Goal: Contribute content: Add original content to the website for others to see

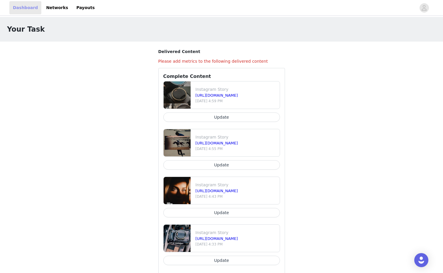
click at [24, 6] on link "Dashboard" at bounding box center [25, 7] width 32 height 13
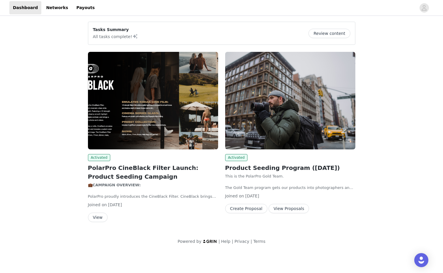
click at [281, 209] on button "View Proposals" at bounding box center [288, 208] width 40 height 9
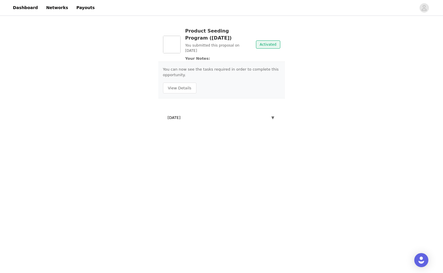
click at [331, 34] on div "Product Seeding Program ([DATE]) You submitted this proposal on [DATE] Your Not…" at bounding box center [221, 76] width 443 height 118
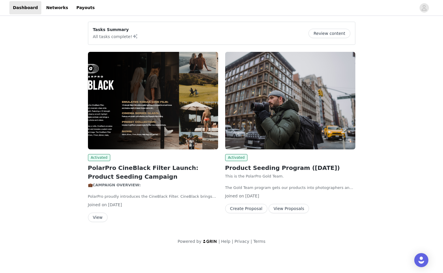
click at [327, 33] on button "Review content" at bounding box center [329, 33] width 42 height 9
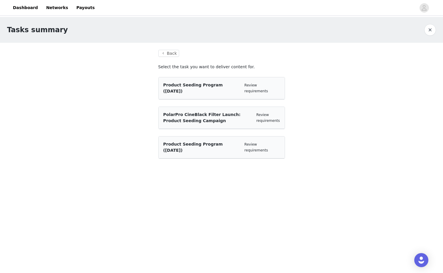
click at [228, 148] on div "Product Seeding Program ([DATE])" at bounding box center [201, 147] width 76 height 12
click at [258, 145] on div "Review requirements" at bounding box center [261, 146] width 35 height 11
click at [251, 145] on link "Review requirements" at bounding box center [255, 147] width 23 height 10
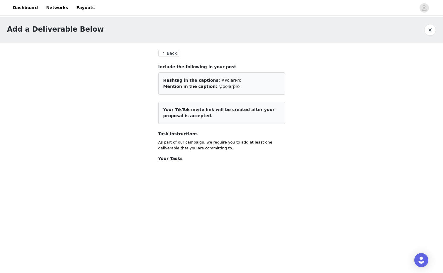
click at [262, 116] on article "Your TikTok invite link will be created after your proposal is accepted." at bounding box center [221, 113] width 127 height 22
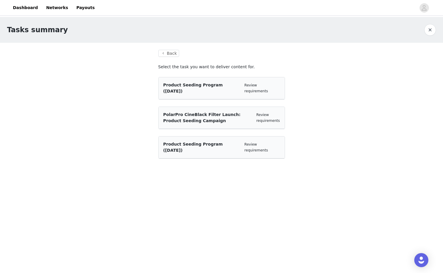
click at [260, 118] on div "Review requirements" at bounding box center [267, 117] width 23 height 11
click at [260, 115] on link "Review requirements" at bounding box center [267, 118] width 23 height 10
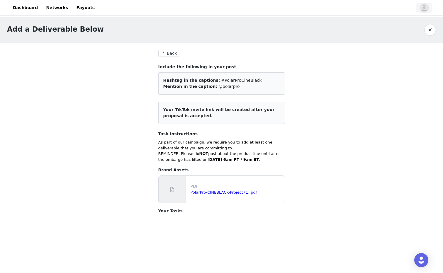
click at [425, 9] on icon "avatar" at bounding box center [424, 7] width 6 height 9
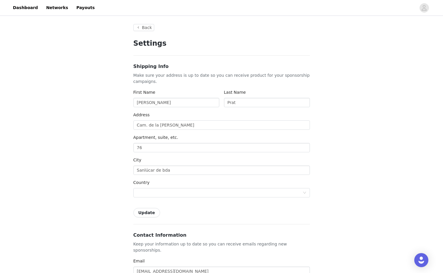
type input "+34 ([GEOGRAPHIC_DATA])"
click at [29, 10] on link "Dashboard" at bounding box center [25, 7] width 32 height 13
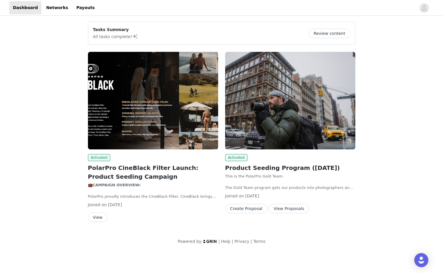
click at [253, 207] on button "Create Proposal" at bounding box center [246, 208] width 42 height 9
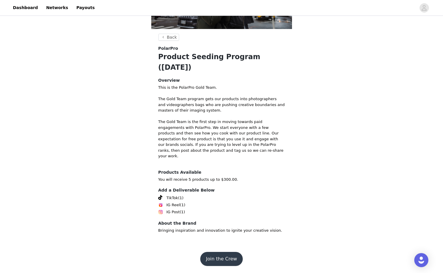
scroll to position [121, 0]
click at [228, 258] on button "Join the Crew" at bounding box center [221, 259] width 43 height 14
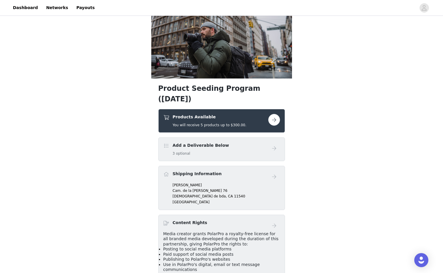
scroll to position [48, 0]
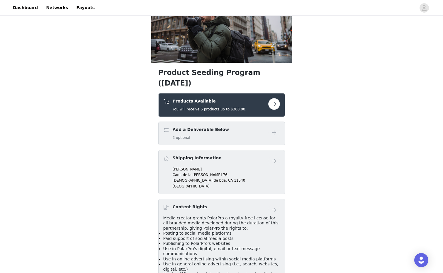
click at [275, 110] on button "button" at bounding box center [274, 104] width 12 height 12
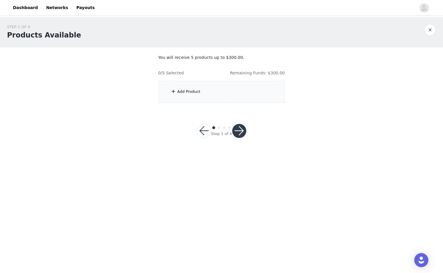
click at [211, 91] on div "Add Product" at bounding box center [221, 92] width 127 height 22
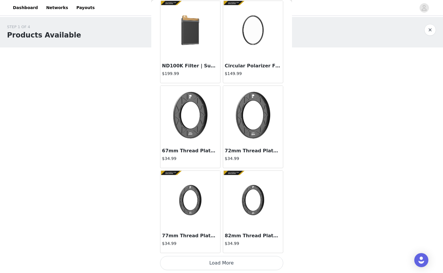
click at [233, 259] on button "Load More" at bounding box center [221, 263] width 123 height 14
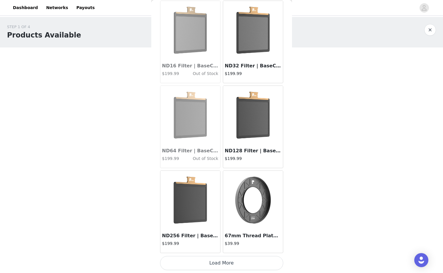
click at [231, 263] on button "Load More" at bounding box center [221, 263] width 123 height 14
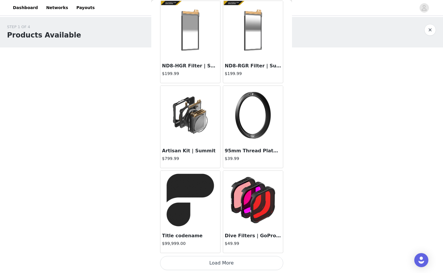
click at [230, 266] on button "Load More" at bounding box center [221, 263] width 123 height 14
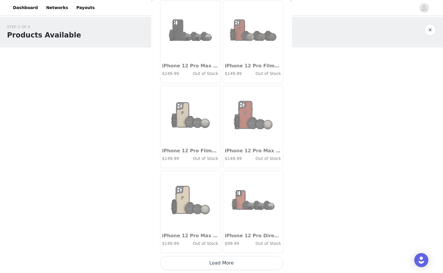
click at [230, 266] on button "Load More" at bounding box center [221, 263] width 123 height 14
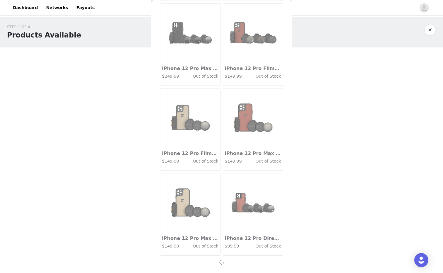
scroll to position [3169, 0]
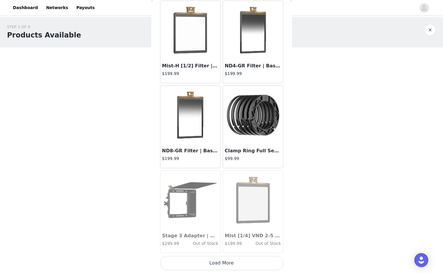
click at [230, 266] on button "Load More" at bounding box center [221, 263] width 123 height 14
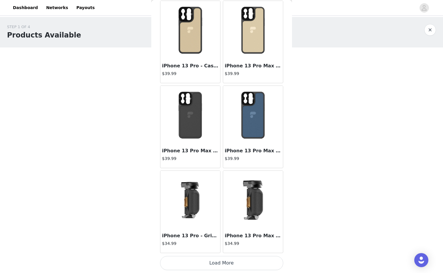
click at [230, 266] on button "Load More" at bounding box center [221, 263] width 123 height 14
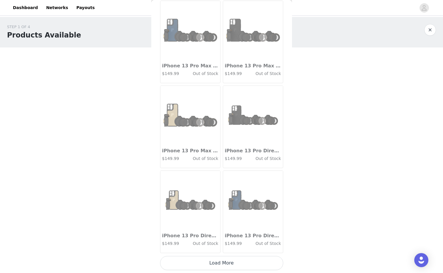
click at [230, 266] on button "Load More" at bounding box center [221, 263] width 123 height 14
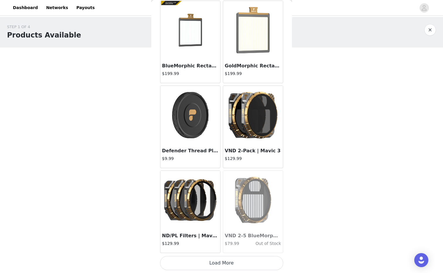
scroll to position [6569, 0]
click at [230, 266] on button "Load More" at bounding box center [221, 263] width 123 height 14
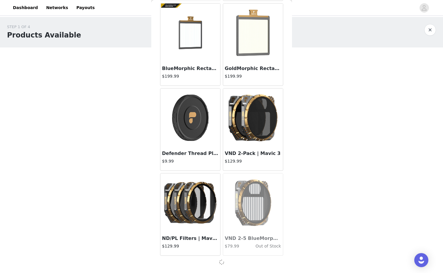
scroll to position [6567, 0]
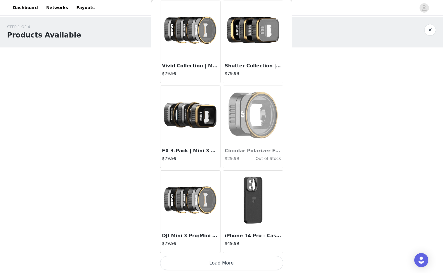
click at [230, 266] on button "Load More" at bounding box center [221, 263] width 123 height 14
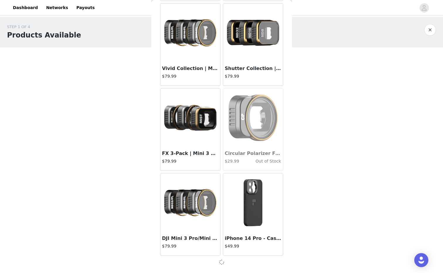
scroll to position [7416, 0]
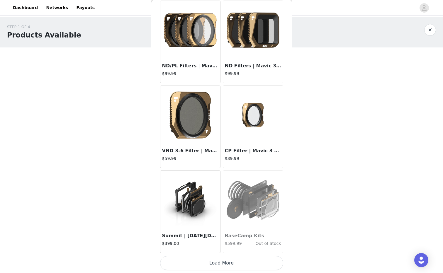
click at [230, 266] on button "Load More" at bounding box center [221, 263] width 123 height 14
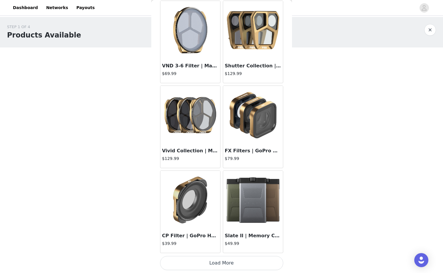
click at [230, 266] on button "Load More" at bounding box center [221, 263] width 123 height 14
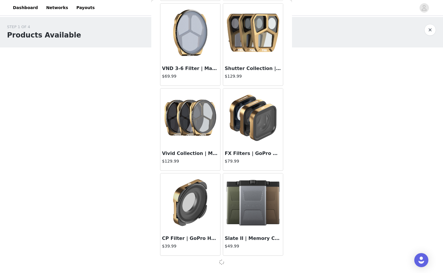
scroll to position [9115, 0]
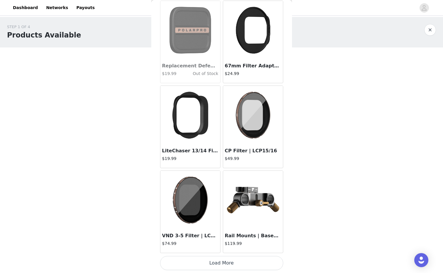
click at [230, 266] on button "Load More" at bounding box center [221, 263] width 123 height 14
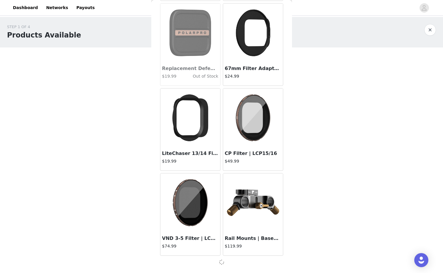
scroll to position [9964, 0]
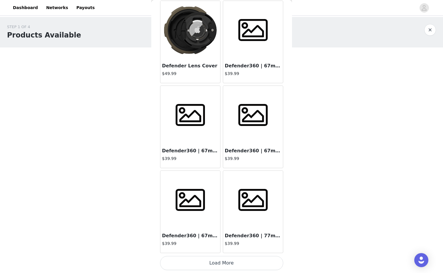
click at [230, 266] on button "Load More" at bounding box center [221, 263] width 123 height 14
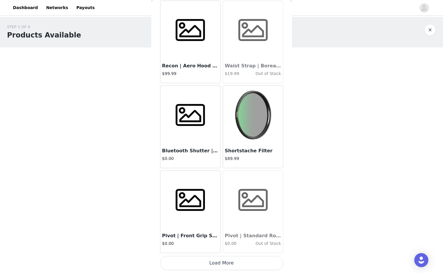
click at [230, 266] on button "Load More" at bounding box center [221, 263] width 123 height 14
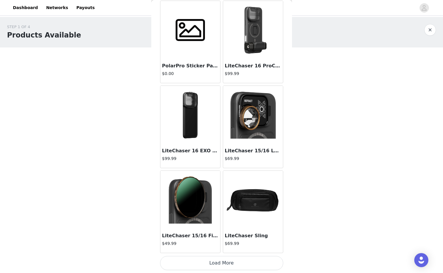
click at [230, 266] on button "Load More" at bounding box center [221, 263] width 123 height 14
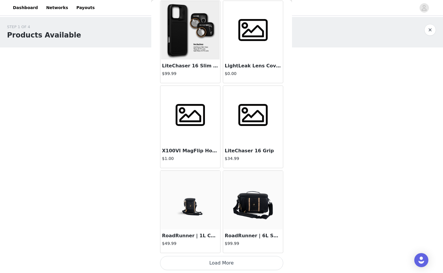
scroll to position [0, 0]
click at [230, 266] on button "Load More" at bounding box center [221, 263] width 123 height 14
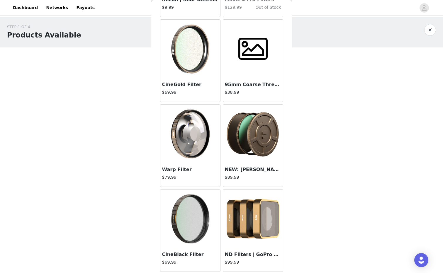
click at [191, 141] on img at bounding box center [190, 134] width 59 height 59
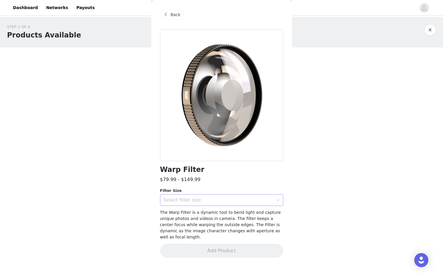
click at [237, 196] on div "Select filter size" at bounding box center [219, 199] width 112 height 11
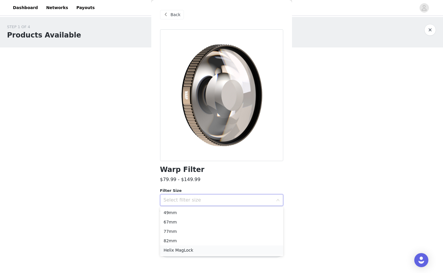
drag, startPoint x: 199, startPoint y: 245, endPoint x: 199, endPoint y: 250, distance: 4.7
click at [199, 250] on ul "49mm 67mm 77mm 82mm Helix MagLock" at bounding box center [221, 231] width 123 height 49
click at [199, 250] on li "Helix MagLock" at bounding box center [221, 249] width 123 height 9
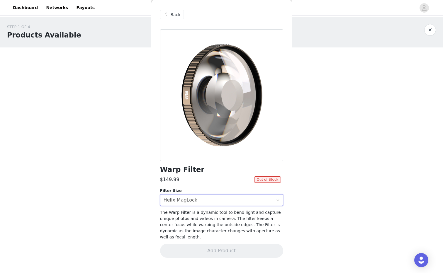
click at [207, 243] on div "Warp Filter $149.99 Out of Stock Filter Size Select filter size Helix MagLock T…" at bounding box center [221, 146] width 123 height 235
click at [271, 153] on div at bounding box center [221, 95] width 123 height 132
click at [171, 18] on div "Back" at bounding box center [172, 14] width 24 height 9
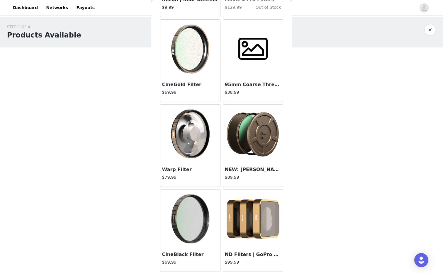
scroll to position [13848, 0]
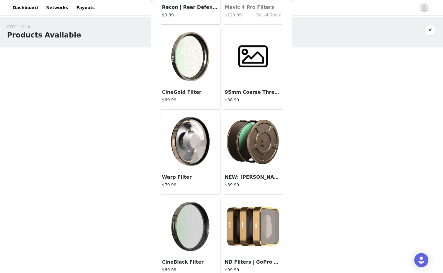
click at [198, 75] on img at bounding box center [190, 56] width 59 height 59
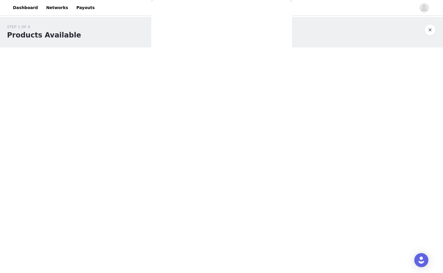
scroll to position [0, 0]
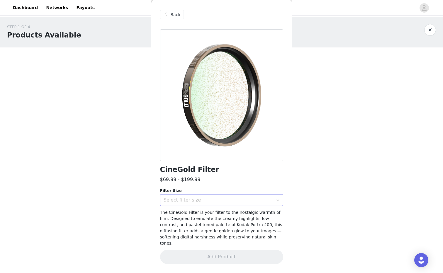
click at [223, 200] on div "Select filter size" at bounding box center [218, 200] width 110 height 6
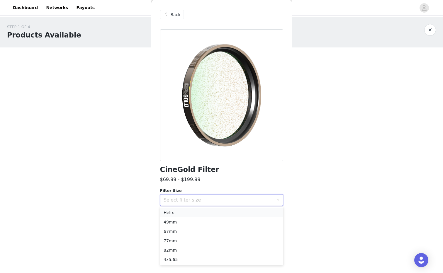
click at [192, 213] on li "Helix" at bounding box center [221, 212] width 123 height 9
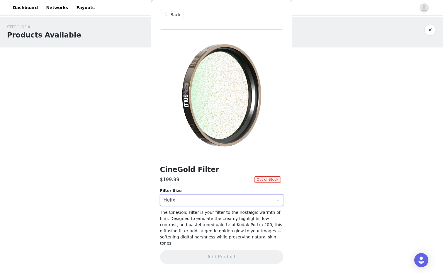
click at [172, 18] on div "Back" at bounding box center [172, 14] width 24 height 9
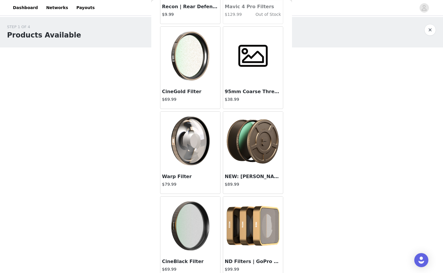
scroll to position [13848, 0]
click at [255, 150] on img at bounding box center [252, 141] width 59 height 59
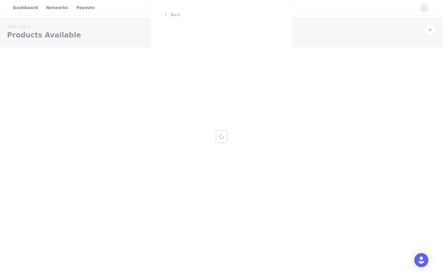
scroll to position [0, 0]
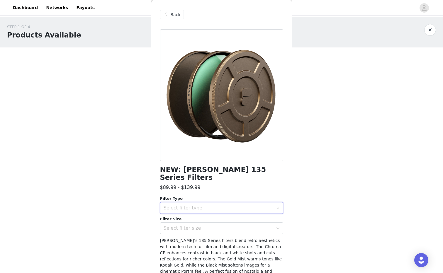
click at [219, 204] on div "Select filter type" at bounding box center [219, 207] width 112 height 11
click at [262, 184] on div "$89.99 - $139.99" at bounding box center [221, 187] width 123 height 7
click at [206, 228] on div "NEW: [PERSON_NAME] 135 Series Filters $89.99 - $139.99 Filter Type Select filte…" at bounding box center [221, 167] width 123 height 276
click at [210, 225] on div "Select filter size" at bounding box center [218, 228] width 110 height 6
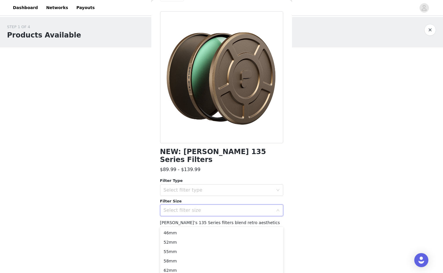
click at [229, 198] on div "Filter Size" at bounding box center [221, 201] width 123 height 6
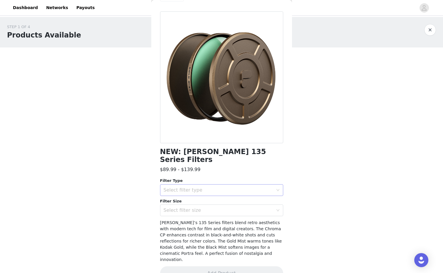
click at [233, 187] on div "Select filter type" at bounding box center [218, 190] width 110 height 6
click at [216, 213] on li "Gold Mist" at bounding box center [221, 213] width 123 height 9
click at [216, 205] on div "Select filter size" at bounding box center [219, 210] width 112 height 11
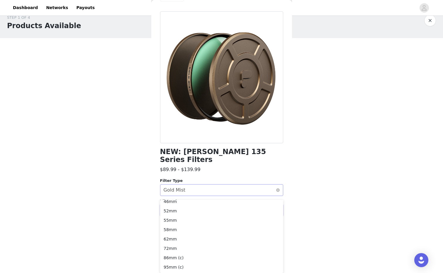
scroll to position [1, 0]
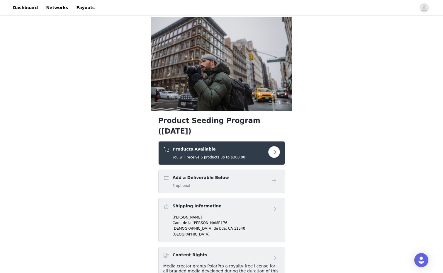
click at [274, 111] on img at bounding box center [221, 64] width 141 height 94
click at [275, 158] on button "button" at bounding box center [274, 152] width 12 height 12
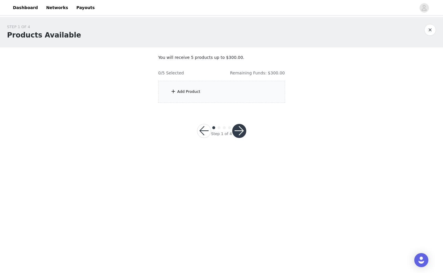
click at [212, 89] on div "Add Product" at bounding box center [221, 92] width 127 height 22
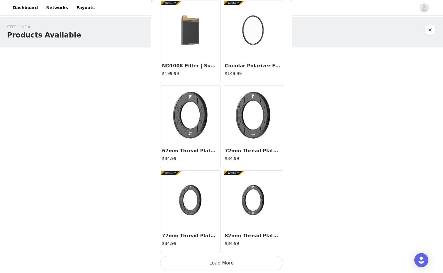
click at [201, 264] on button "Load More" at bounding box center [221, 263] width 123 height 14
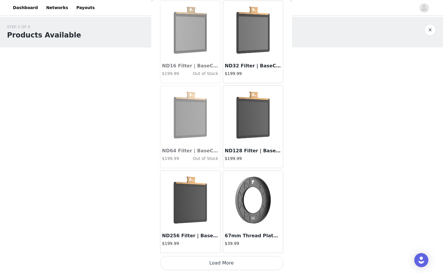
scroll to position [1473, 0]
click at [227, 261] on button "Load More" at bounding box center [221, 263] width 123 height 14
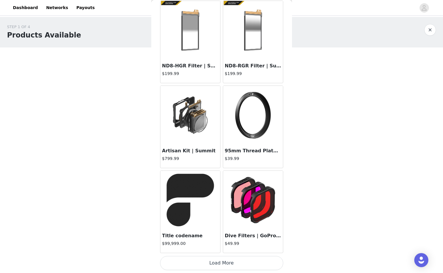
click at [227, 261] on button "Load More" at bounding box center [221, 263] width 123 height 14
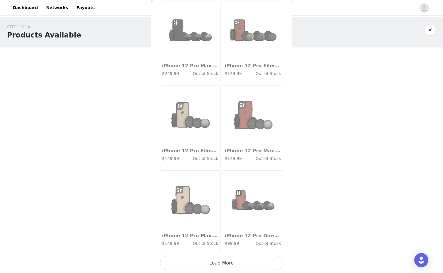
scroll to position [0, 0]
click at [225, 264] on button "Load More" at bounding box center [221, 263] width 123 height 14
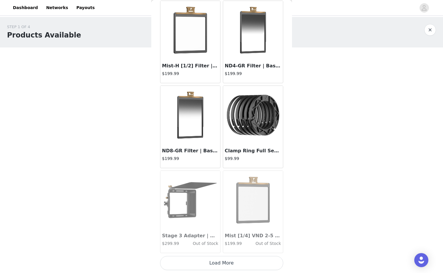
click at [225, 264] on button "Load More" at bounding box center [221, 263] width 123 height 14
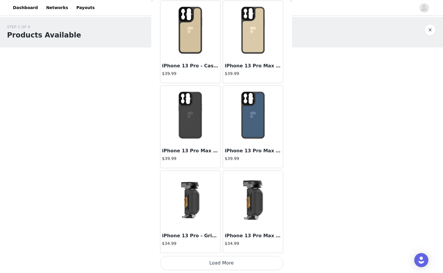
click at [225, 264] on button "Load More" at bounding box center [221, 263] width 123 height 14
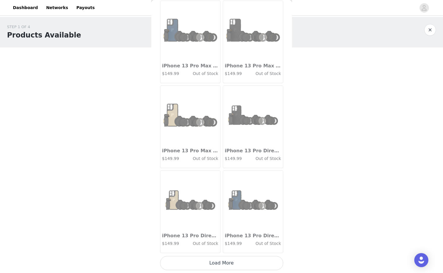
click at [225, 264] on button "Load More" at bounding box center [221, 263] width 123 height 14
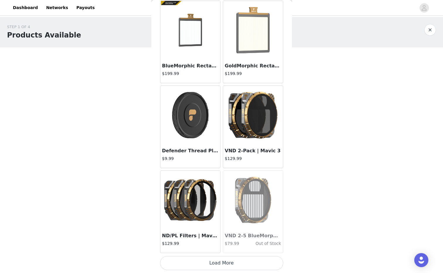
click at [226, 265] on button "Load More" at bounding box center [221, 263] width 123 height 14
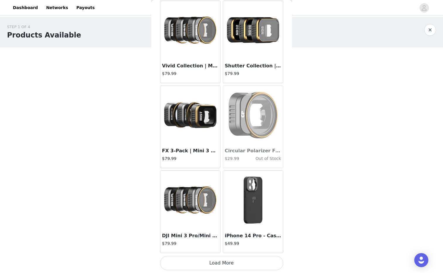
click at [226, 265] on button "Load More" at bounding box center [221, 263] width 123 height 14
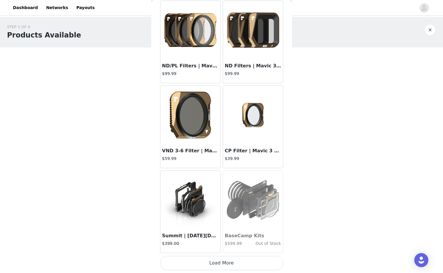
click at [226, 265] on button "Load More" at bounding box center [221, 263] width 123 height 14
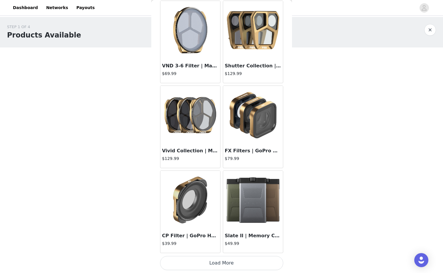
click at [226, 265] on button "Load More" at bounding box center [221, 263] width 123 height 14
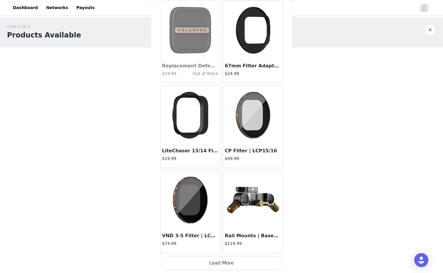
click at [226, 265] on button "Load More" at bounding box center [221, 263] width 123 height 14
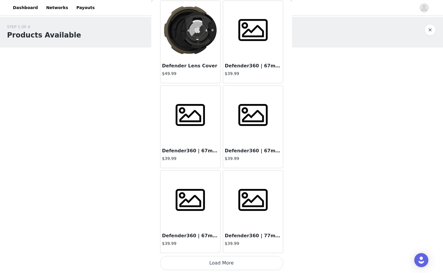
click at [226, 265] on button "Load More" at bounding box center [221, 263] width 123 height 14
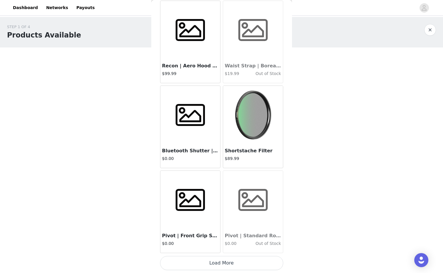
click at [226, 265] on button "Load More" at bounding box center [221, 263] width 123 height 14
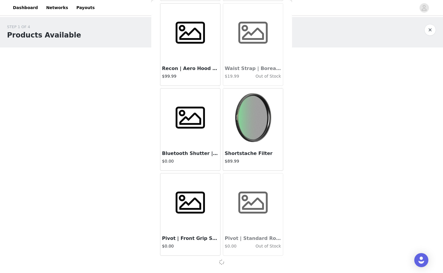
scroll to position [11663, 0]
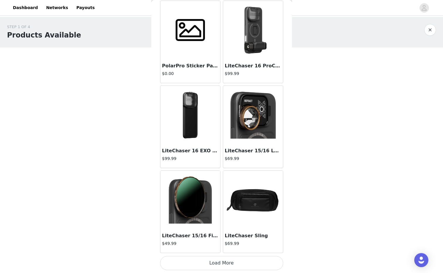
click at [226, 265] on button "Load More" at bounding box center [221, 263] width 123 height 14
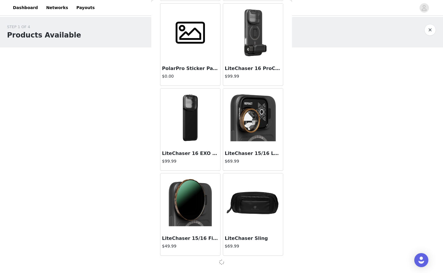
scroll to position [12512, 0]
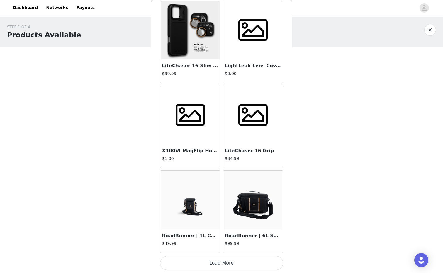
click at [226, 265] on button "Load More" at bounding box center [221, 263] width 123 height 14
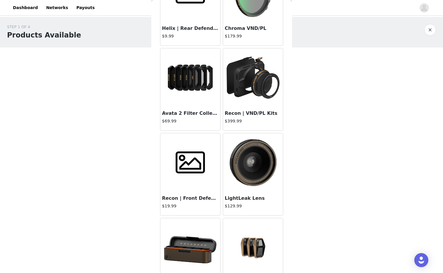
scroll to position [12213, 0]
click at [249, 145] on img at bounding box center [252, 162] width 59 height 59
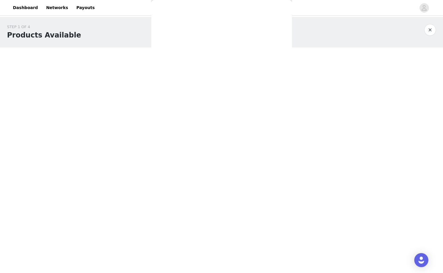
scroll to position [0, 0]
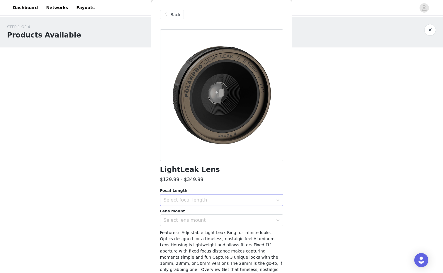
click at [232, 197] on div "Select focal length" at bounding box center [218, 200] width 110 height 6
click at [237, 183] on div "$129.99 - $349.99" at bounding box center [221, 179] width 123 height 7
click at [219, 220] on div "Select lens mount" at bounding box center [218, 220] width 110 height 6
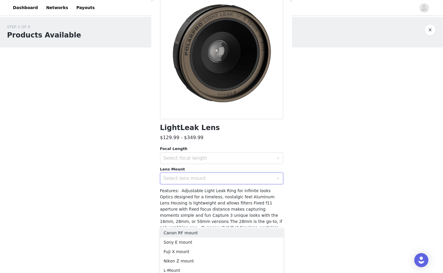
scroll to position [49, 0]
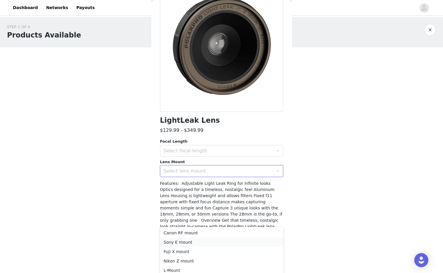
click at [198, 243] on li "Sony E mount" at bounding box center [221, 242] width 123 height 9
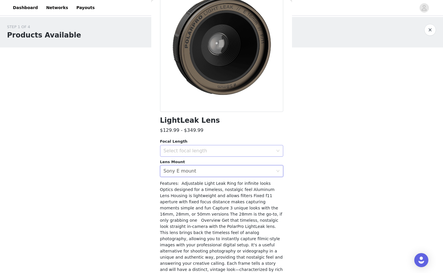
click at [221, 149] on div "Select focal length" at bounding box center [218, 151] width 110 height 6
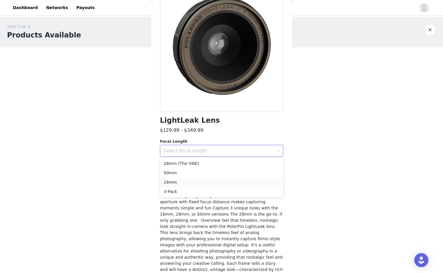
scroll to position [0, 0]
click at [204, 190] on li "3-Pack" at bounding box center [221, 191] width 123 height 9
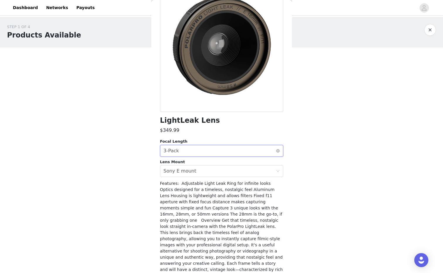
click at [209, 154] on div "Select focal length 3-Pack" at bounding box center [219, 150] width 112 height 11
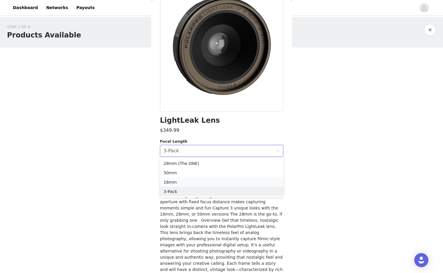
click at [198, 182] on li "16mm" at bounding box center [221, 181] width 123 height 9
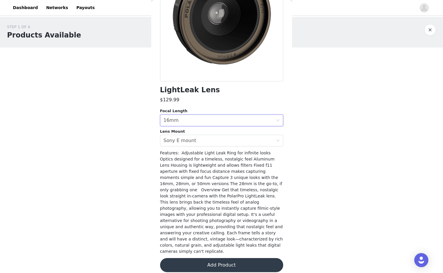
scroll to position [79, 0]
click at [215, 258] on button "Add Product" at bounding box center [221, 265] width 123 height 14
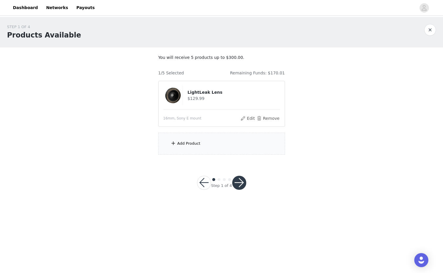
click at [190, 142] on div "Add Product" at bounding box center [188, 144] width 23 height 6
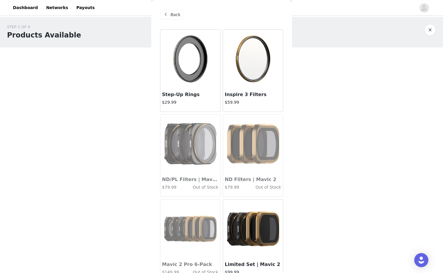
scroll to position [0, 0]
click at [245, 74] on img at bounding box center [252, 59] width 59 height 59
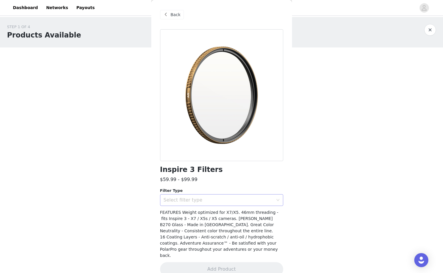
click at [215, 205] on div "Select filter type" at bounding box center [219, 199] width 112 height 11
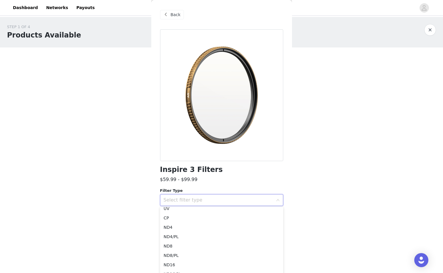
scroll to position [1, 0]
click at [141, 211] on body "Dashboard Networks Payouts STEP 1 OF 4 Products Available You will receive 5 pr…" at bounding box center [221, 136] width 443 height 273
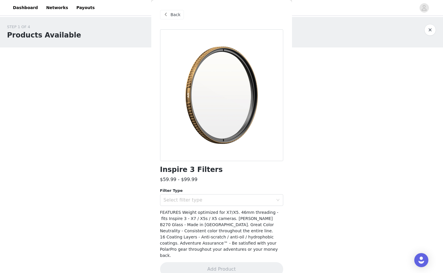
click at [173, 14] on span "Back" at bounding box center [175, 15] width 10 height 6
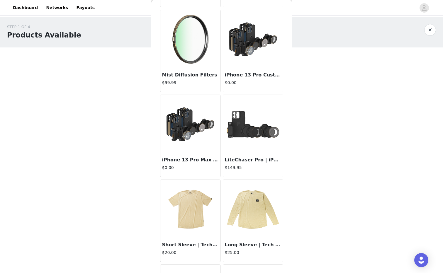
scroll to position [5937, 0]
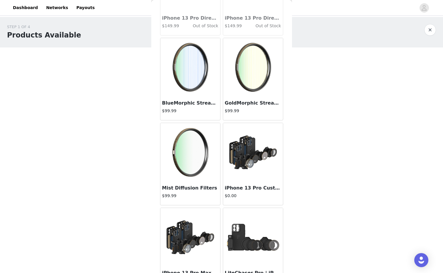
click at [201, 159] on img at bounding box center [190, 152] width 59 height 59
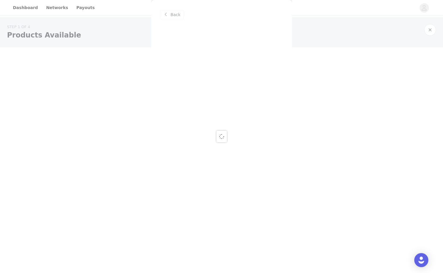
scroll to position [0, 0]
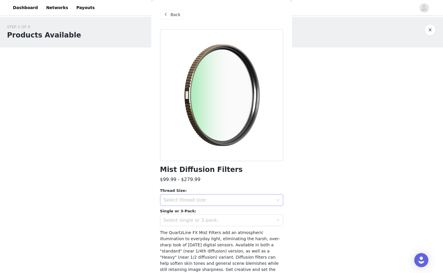
click at [222, 204] on div "Select thread size:" at bounding box center [219, 199] width 112 height 11
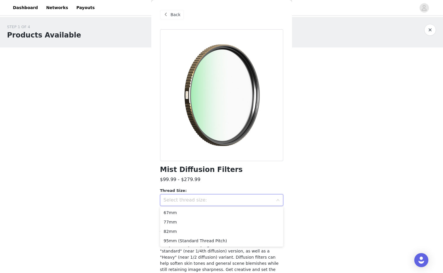
click at [296, 185] on div "STEP 1 OF 4 Products Available You will receive 5 products up to $300.00. 1/5 S…" at bounding box center [221, 110] width 443 height 187
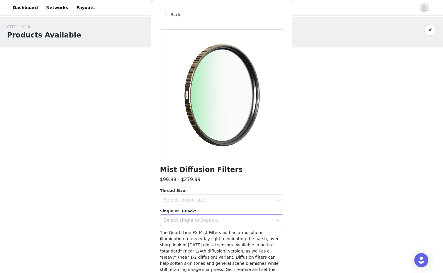
click at [235, 218] on div "Select single or 3-pack:" at bounding box center [218, 220] width 110 height 6
click at [239, 180] on div "$99.99 - $279.99" at bounding box center [221, 179] width 123 height 7
click at [165, 15] on span at bounding box center [165, 14] width 7 height 7
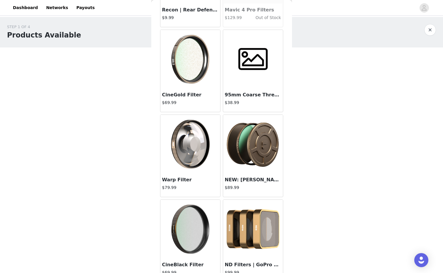
scroll to position [13844, 0]
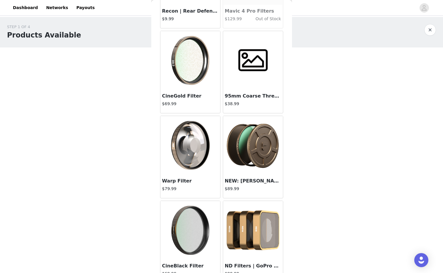
click at [186, 142] on img at bounding box center [190, 145] width 59 height 59
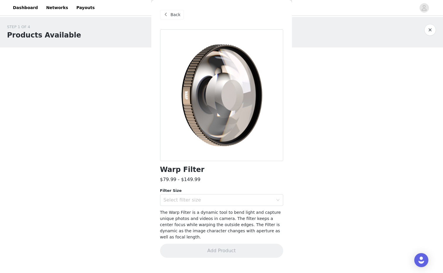
scroll to position [0, 0]
click at [221, 197] on div "Select filter size" at bounding box center [218, 200] width 110 height 6
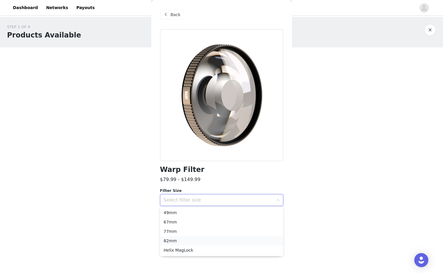
click at [201, 238] on li "82mm" at bounding box center [221, 240] width 123 height 9
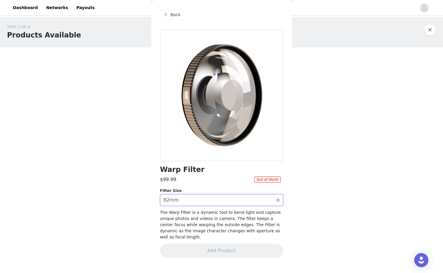
click at [210, 202] on div "Select filter size 82mm" at bounding box center [219, 199] width 112 height 11
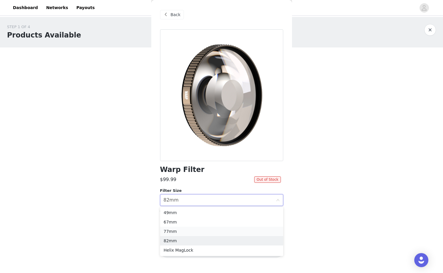
click at [205, 230] on li "77mm" at bounding box center [221, 231] width 123 height 9
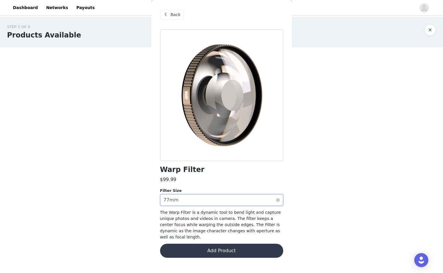
click at [209, 199] on div "Select filter size 77mm" at bounding box center [219, 199] width 112 height 11
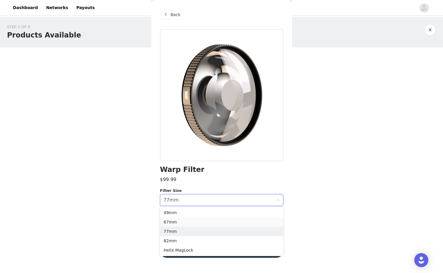
click at [204, 223] on li "67mm" at bounding box center [221, 221] width 123 height 9
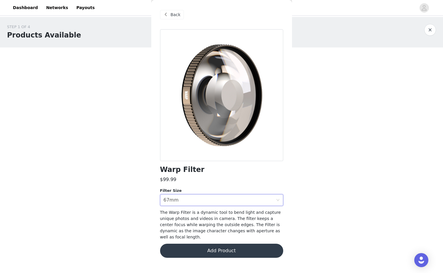
click at [206, 246] on button "Add Product" at bounding box center [221, 251] width 123 height 14
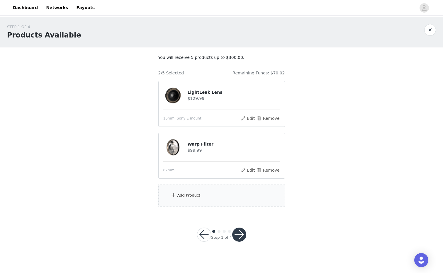
drag, startPoint x: 234, startPoint y: 235, endPoint x: 250, endPoint y: 204, distance: 34.3
click at [250, 204] on div "STEP 1 OF 4 Products Available You will receive 5 products up to $300.00. 2/5 S…" at bounding box center [221, 136] width 443 height 239
click at [204, 199] on div "Add Product" at bounding box center [221, 196] width 127 height 22
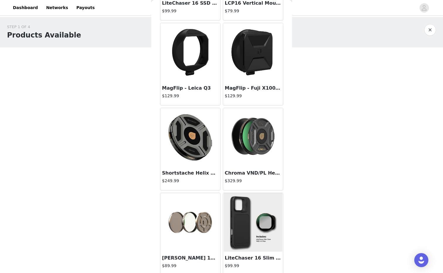
scroll to position [12923, 0]
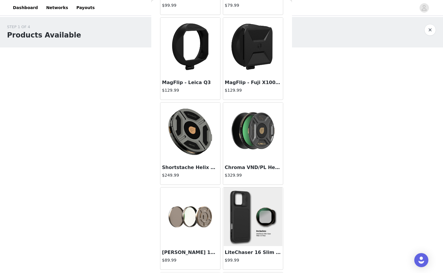
click at [184, 202] on img at bounding box center [190, 216] width 59 height 59
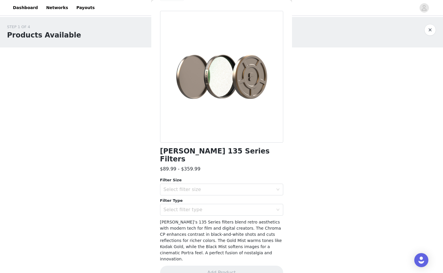
scroll to position [18, 0]
click at [198, 198] on div "Filter Type" at bounding box center [221, 201] width 123 height 6
click at [198, 207] on div "Select filter type" at bounding box center [218, 210] width 110 height 6
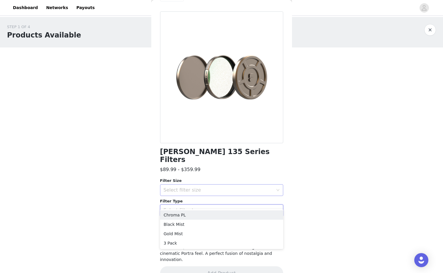
click at [202, 187] on div "Select filter size" at bounding box center [218, 190] width 110 height 6
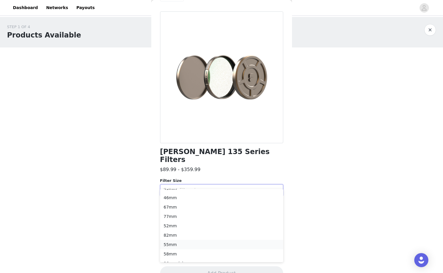
scroll to position [4, 0]
click at [189, 210] on li "67mm" at bounding box center [221, 208] width 123 height 9
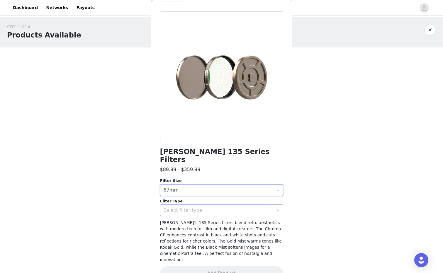
click at [194, 207] on div "Select filter type" at bounding box center [218, 210] width 110 height 6
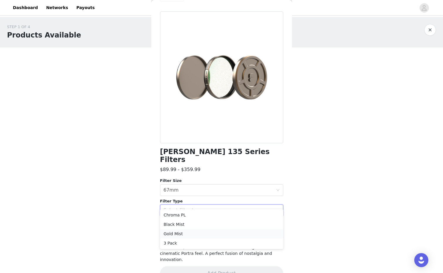
click at [182, 234] on li "Gold Mist" at bounding box center [221, 233] width 123 height 9
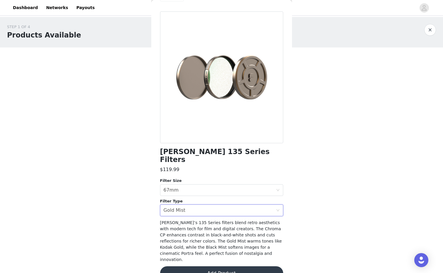
click at [195, 266] on button "Add Product" at bounding box center [221, 273] width 123 height 14
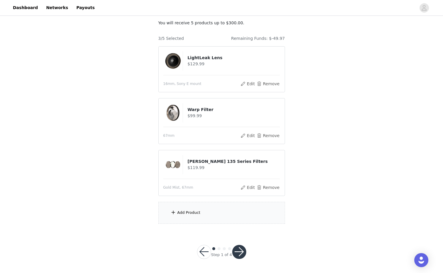
scroll to position [34, 0]
click at [238, 250] on button "button" at bounding box center [239, 252] width 14 height 14
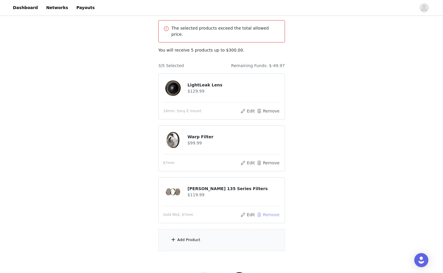
click at [261, 211] on button "Remove" at bounding box center [267, 214] width 23 height 7
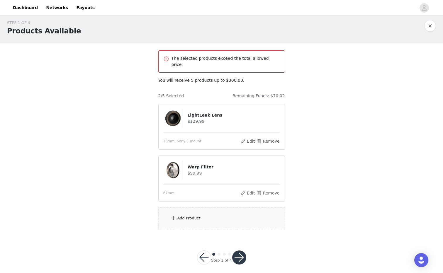
click at [240, 250] on button "button" at bounding box center [239, 257] width 14 height 14
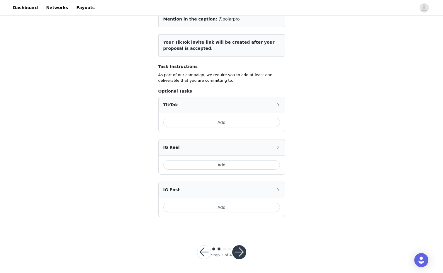
scroll to position [58, 0]
click at [233, 121] on button "Add" at bounding box center [221, 122] width 117 height 9
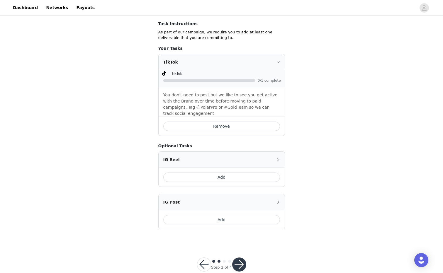
scroll to position [101, 0]
click at [232, 177] on div "Add" at bounding box center [221, 177] width 126 height 19
click at [232, 174] on button "Add" at bounding box center [221, 177] width 117 height 9
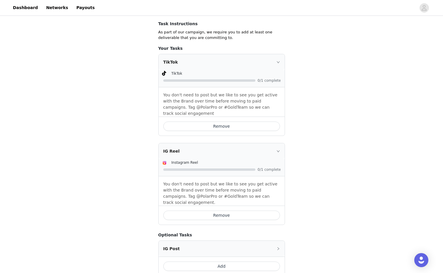
click at [219, 262] on button "Add" at bounding box center [221, 266] width 117 height 9
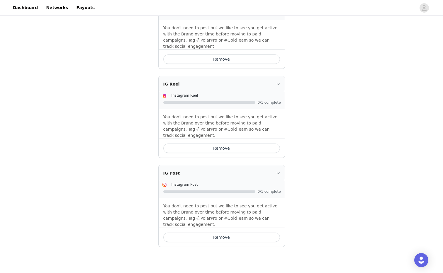
scroll to position [173, 0]
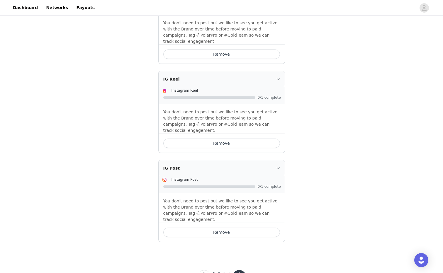
click at [238, 270] on button "button" at bounding box center [239, 277] width 14 height 14
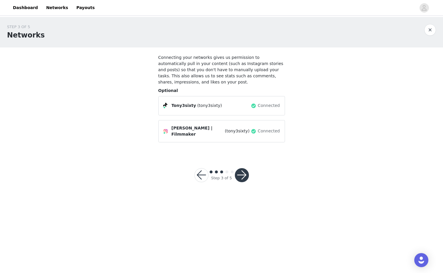
click at [243, 172] on button "button" at bounding box center [242, 175] width 14 height 14
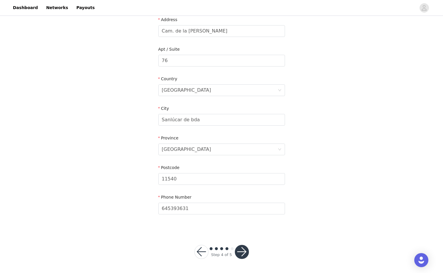
scroll to position [126, 0]
click at [241, 250] on button "button" at bounding box center [242, 252] width 14 height 14
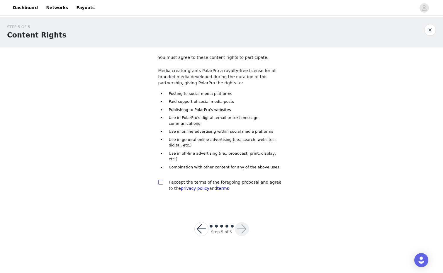
click at [161, 180] on input "checkbox" at bounding box center [160, 182] width 4 height 4
checkbox input "true"
click at [248, 222] on button "button" at bounding box center [242, 229] width 14 height 14
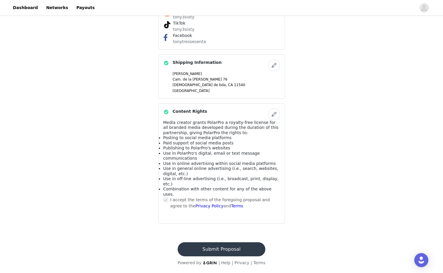
click at [232, 248] on button "Submit Proposal" at bounding box center [221, 249] width 88 height 14
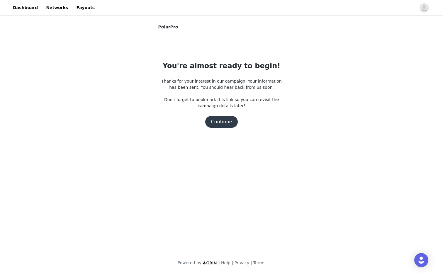
click at [223, 122] on button "Continue" at bounding box center [221, 122] width 33 height 12
